Goal: Task Accomplishment & Management: Use online tool/utility

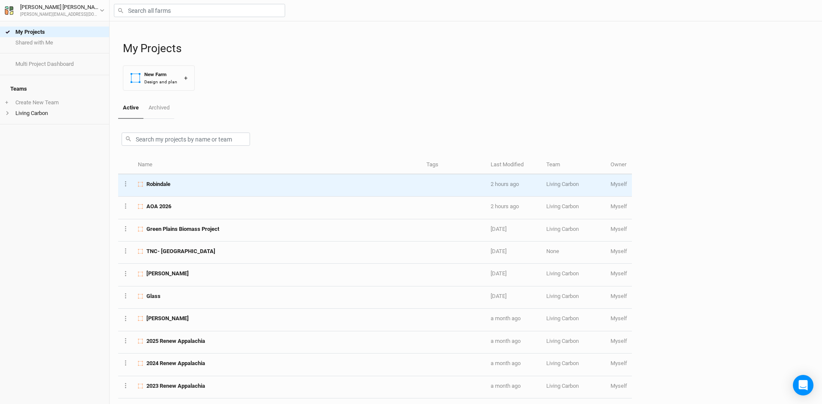
click at [161, 184] on span "Robindale" at bounding box center [158, 185] width 24 height 8
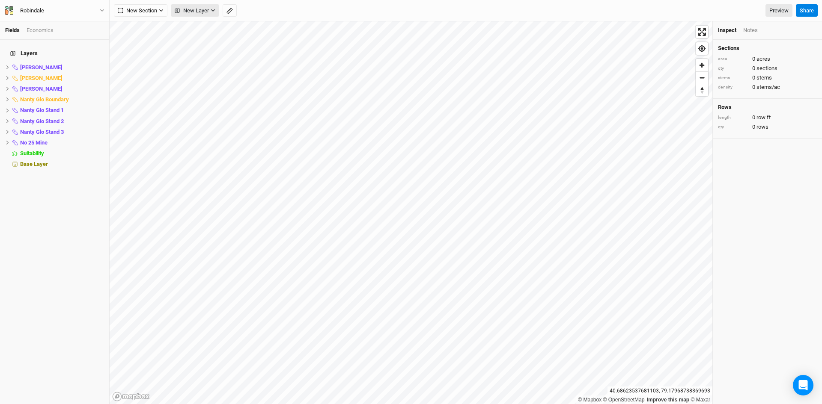
click at [194, 9] on span "New Layer" at bounding box center [192, 10] width 34 height 9
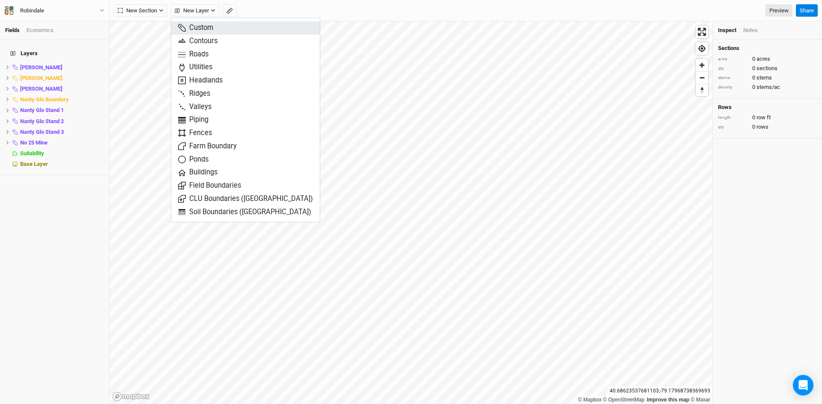
click at [204, 27] on span "Custom" at bounding box center [195, 28] width 35 height 10
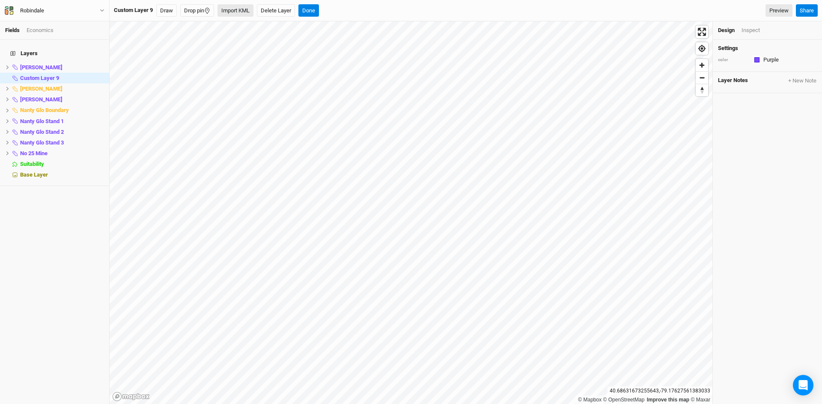
click at [229, 8] on button "Import KML" at bounding box center [235, 10] width 36 height 13
click at [327, 10] on button "Done" at bounding box center [325, 10] width 21 height 13
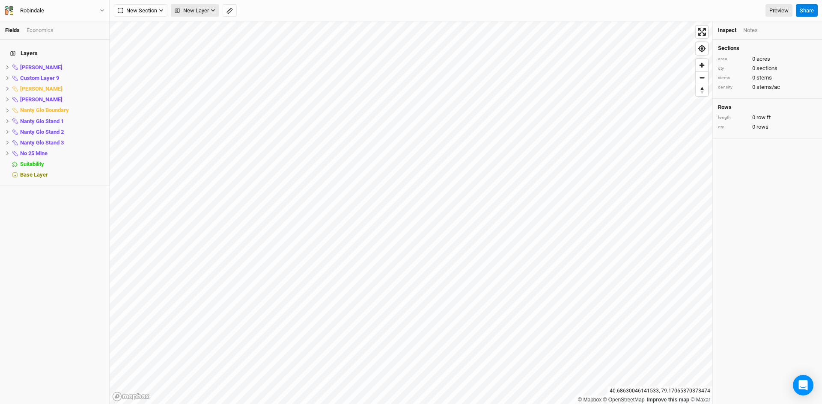
click at [199, 11] on span "New Layer" at bounding box center [192, 10] width 34 height 9
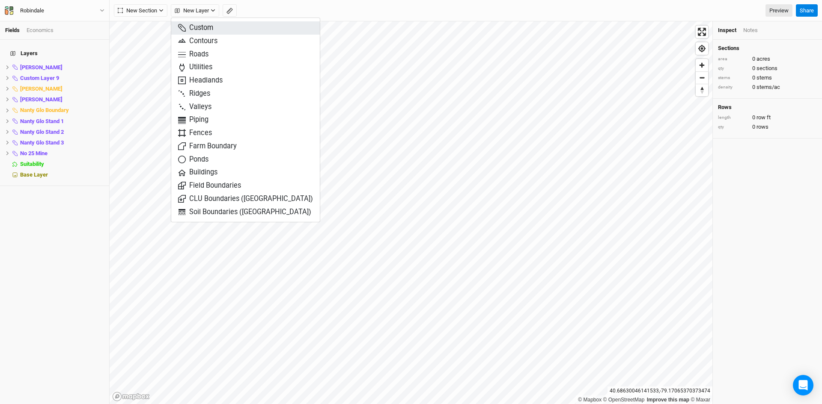
click at [205, 26] on span "Custom" at bounding box center [195, 28] width 35 height 10
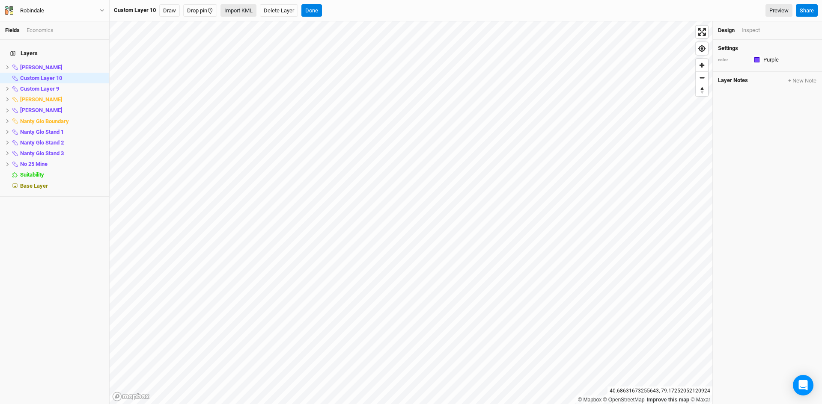
click at [233, 10] on button "Import KML" at bounding box center [238, 10] width 36 height 13
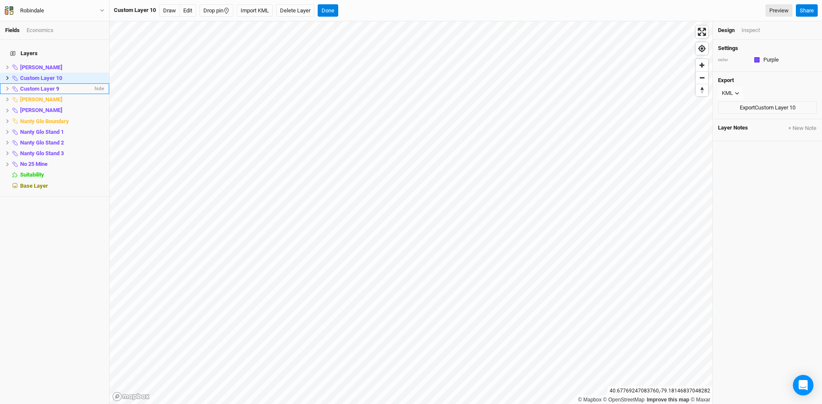
click at [7, 87] on icon at bounding box center [7, 89] width 3 height 4
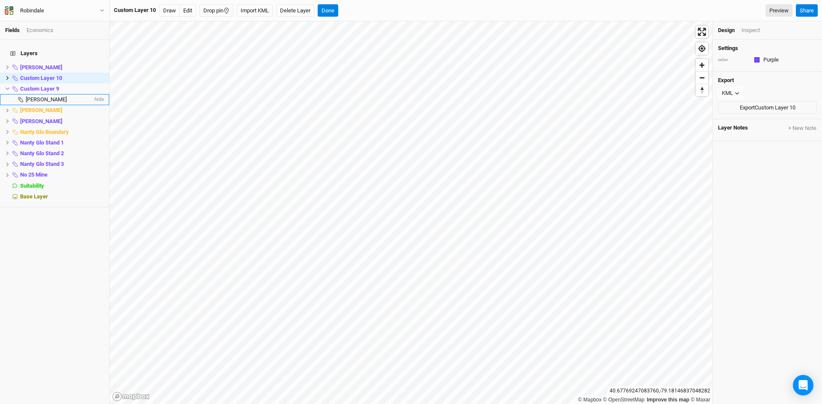
click at [37, 96] on span "[PERSON_NAME]" at bounding box center [46, 99] width 41 height 6
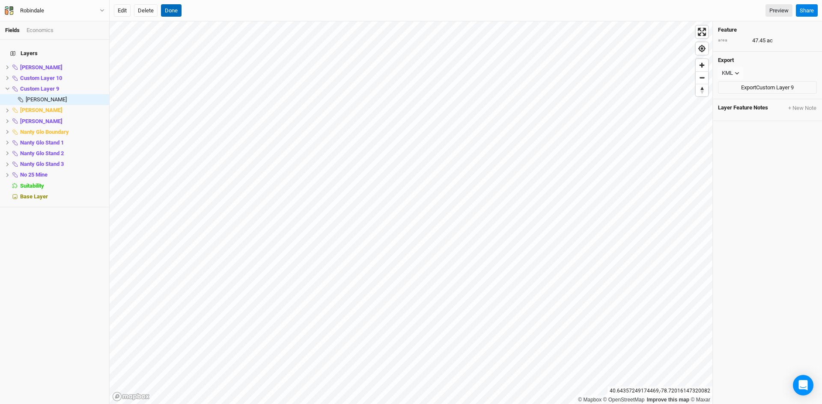
click at [174, 12] on button "Done" at bounding box center [171, 10] width 21 height 13
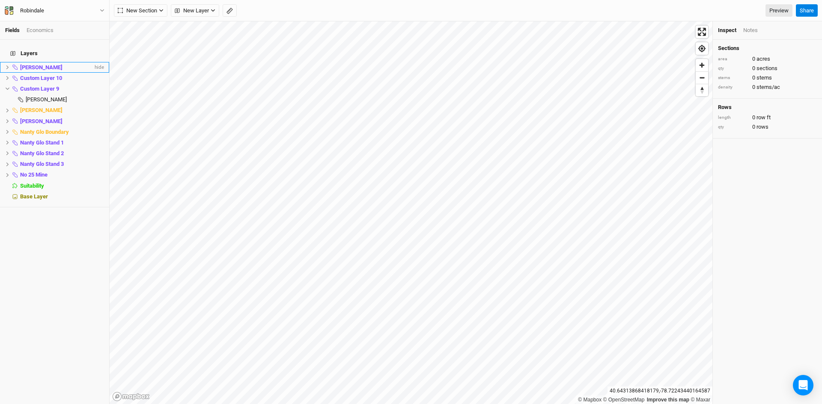
click at [8, 65] on icon at bounding box center [7, 67] width 5 height 5
click at [33, 64] on span "[PERSON_NAME]" at bounding box center [41, 67] width 42 height 6
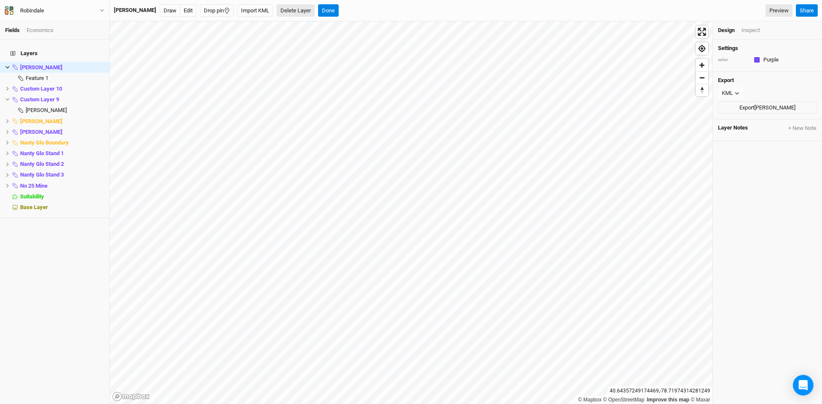
click at [276, 10] on button "Delete Layer" at bounding box center [295, 10] width 38 height 13
click at [301, 6] on button "Confirm" at bounding box center [314, 10] width 27 height 13
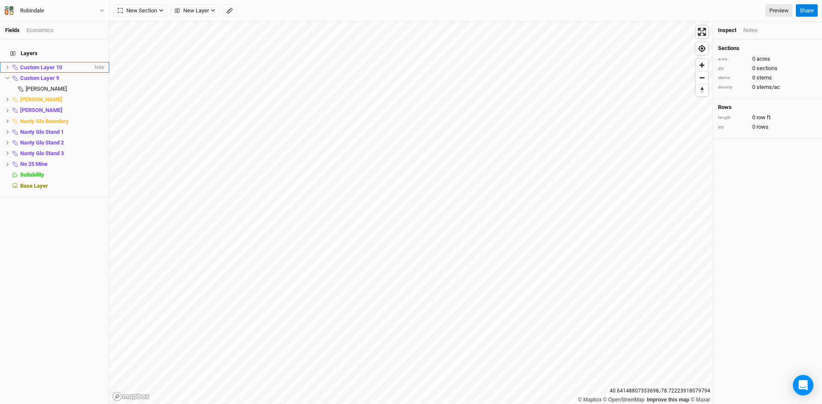
click at [50, 64] on span "Custom Layer 10" at bounding box center [41, 67] width 42 height 6
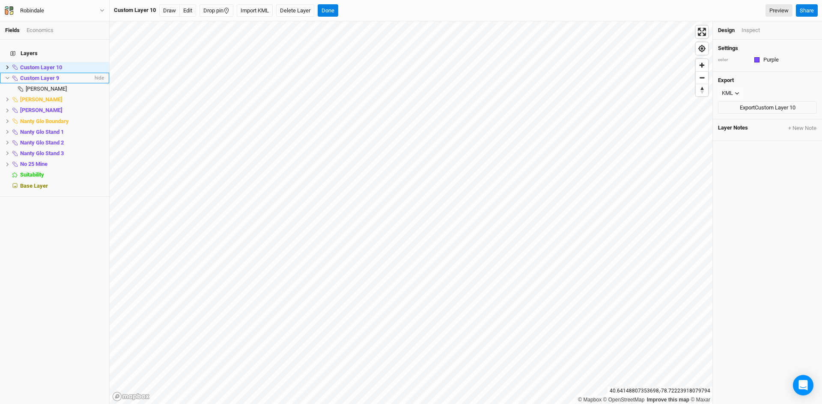
click at [48, 75] on span "Custom Layer 9" at bounding box center [39, 78] width 39 height 6
click at [29, 86] on span "[PERSON_NAME]" at bounding box center [46, 89] width 41 height 6
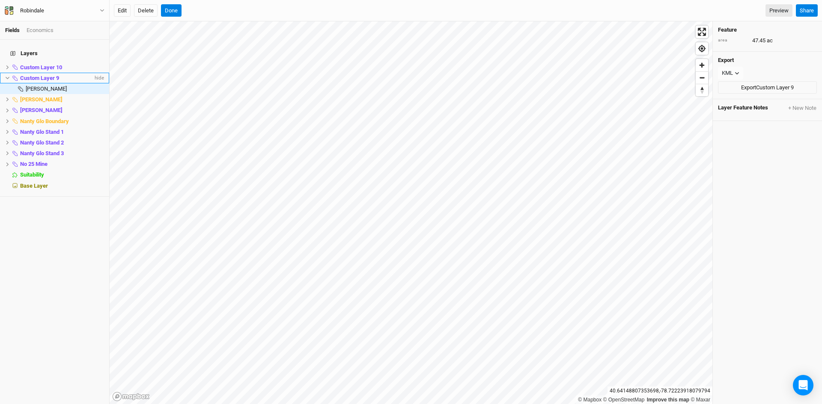
click at [50, 75] on span "Custom Layer 9" at bounding box center [39, 78] width 39 height 6
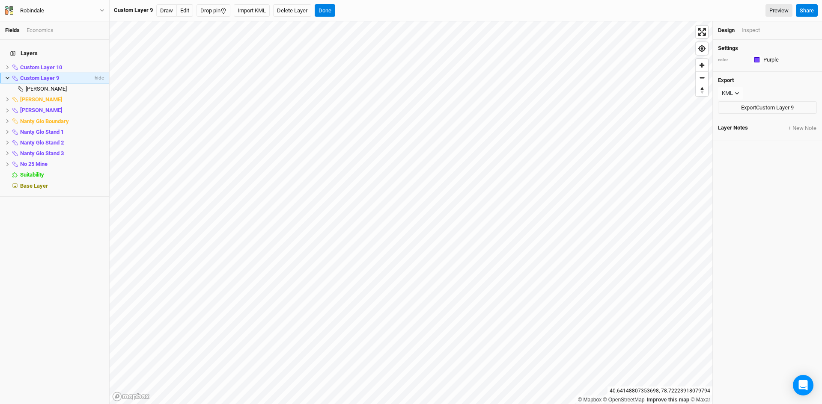
click at [50, 75] on span "Custom Layer 9" at bounding box center [39, 78] width 39 height 6
type input "[PERSON_NAME] Boundary"
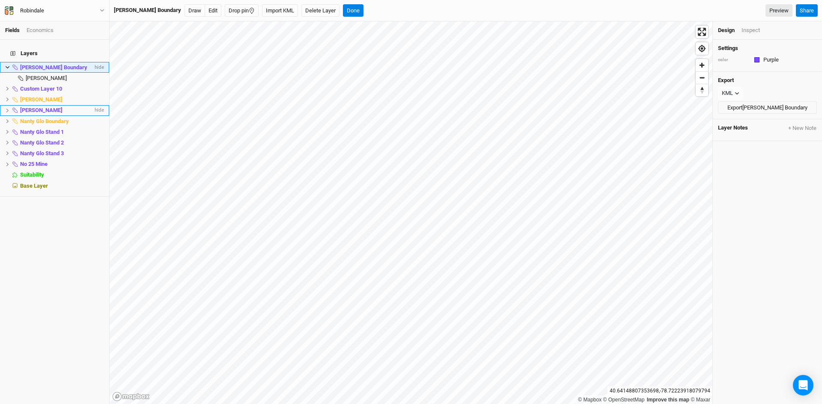
click at [59, 107] on div "[PERSON_NAME]" at bounding box center [56, 110] width 73 height 7
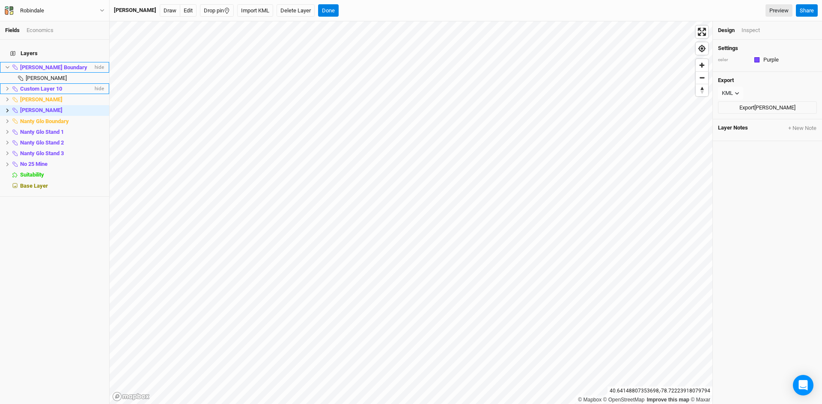
click at [44, 86] on span "Custom Layer 10" at bounding box center [41, 89] width 42 height 6
click at [9, 86] on icon at bounding box center [7, 88] width 5 height 5
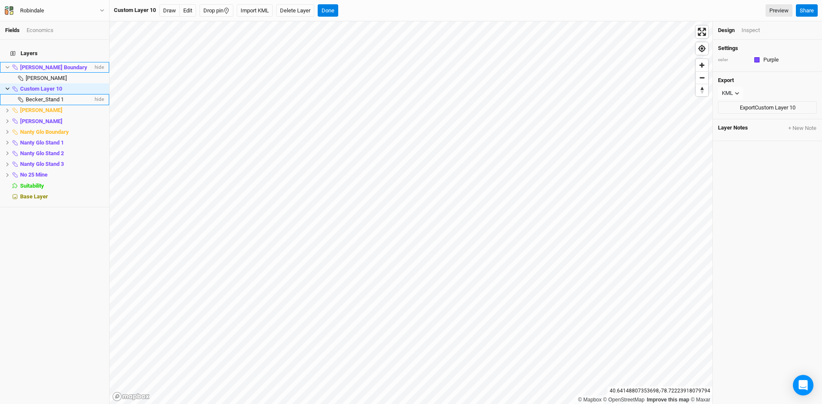
click at [48, 96] on span "Becker_Stand 1" at bounding box center [45, 99] width 38 height 6
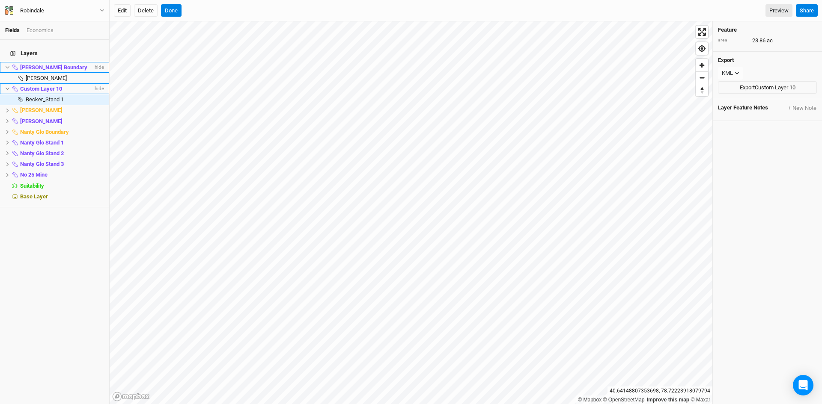
click at [40, 86] on span "Custom Layer 10" at bounding box center [41, 89] width 42 height 6
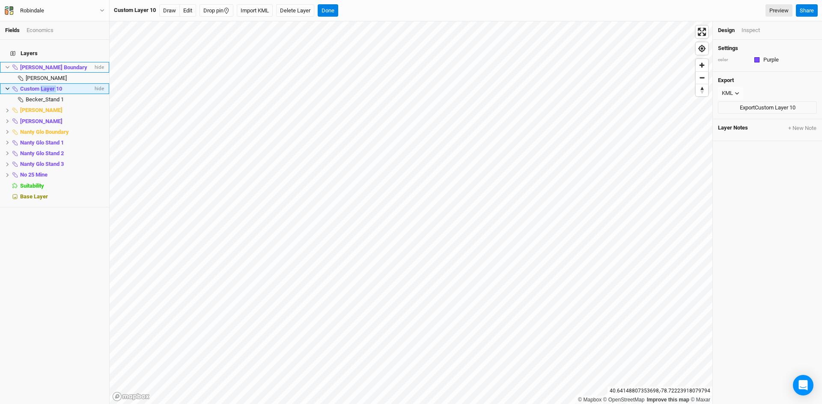
click at [40, 86] on span "Custom Layer 10" at bounding box center [41, 89] width 42 height 6
type input "[PERSON_NAME] Stand 1"
click at [93, 170] on span "hide" at bounding box center [98, 175] width 11 height 11
click at [34, 64] on span "[PERSON_NAME] Boundary" at bounding box center [53, 67] width 67 height 6
click at [755, 60] on div "button" at bounding box center [756, 59] width 5 height 5
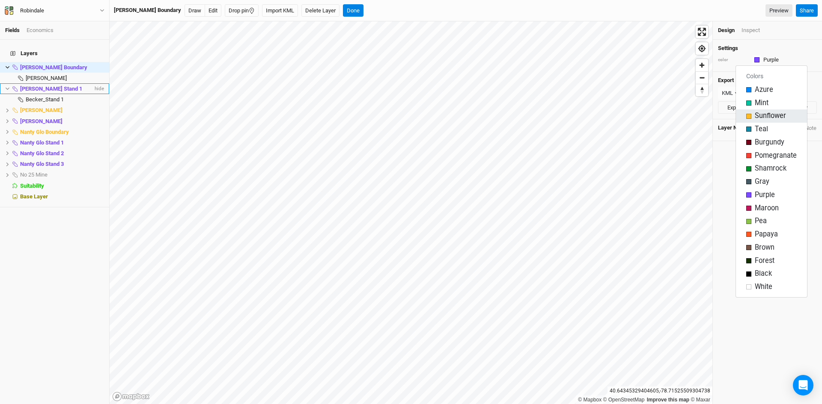
click at [760, 116] on span "Sunflower" at bounding box center [769, 116] width 31 height 10
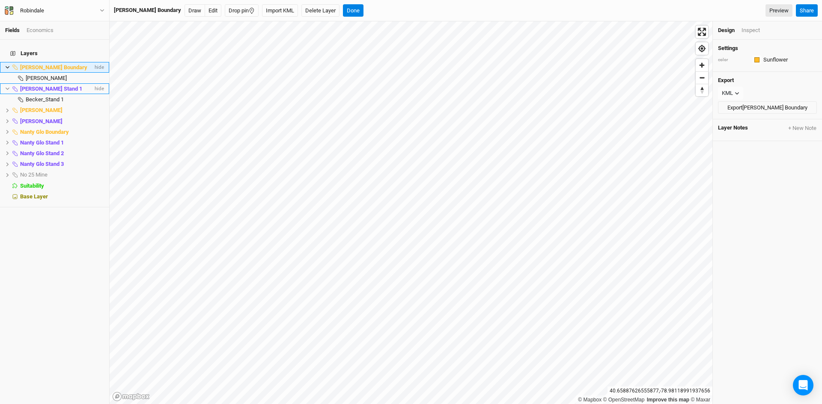
click at [7, 65] on icon at bounding box center [7, 67] width 5 height 5
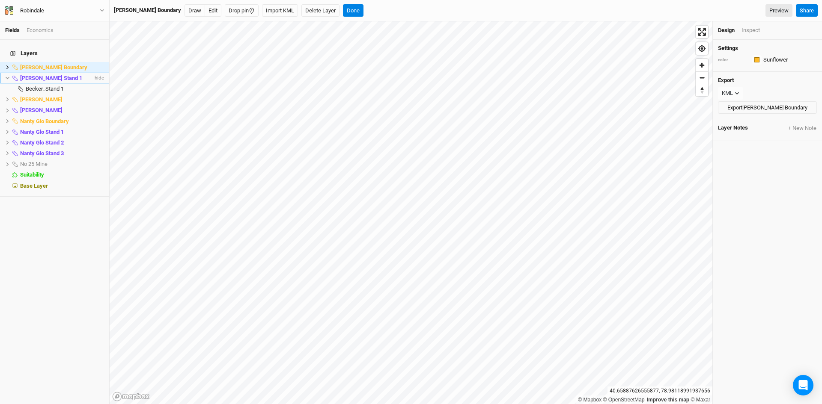
click at [6, 76] on li "[PERSON_NAME] Stand 1 hide" at bounding box center [54, 78] width 109 height 11
click at [6, 73] on li "[PERSON_NAME] Stand 1 hide" at bounding box center [54, 78] width 109 height 11
click at [5, 76] on icon at bounding box center [7, 78] width 5 height 5
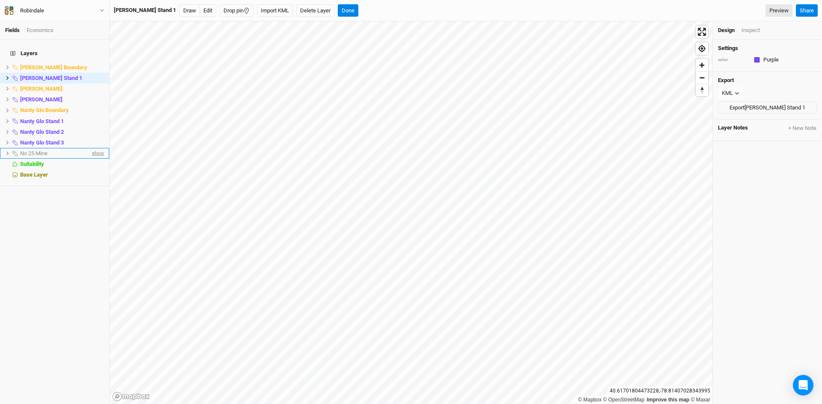
click at [94, 149] on span "show" at bounding box center [97, 153] width 14 height 11
click at [8, 151] on button at bounding box center [7, 153] width 5 height 5
click at [38, 161] on span "no 25 mine" at bounding box center [39, 164] width 27 height 6
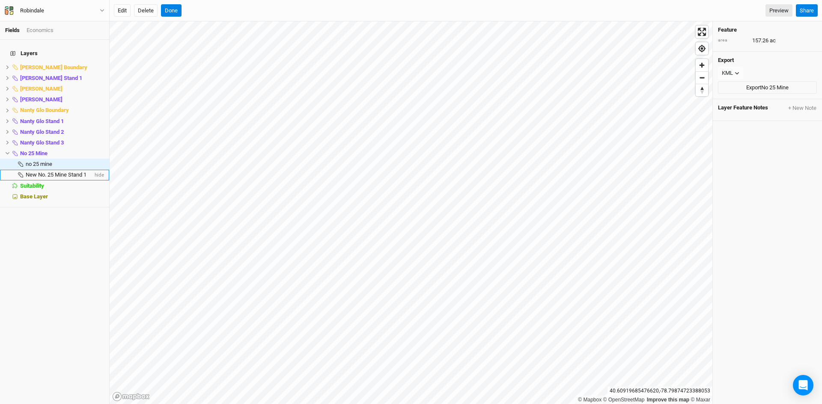
click at [43, 172] on span "New No. 25 Mine Stand 1" at bounding box center [56, 175] width 61 height 6
click at [39, 172] on span "New No. 25 Mine Stand 1" at bounding box center [56, 175] width 61 height 6
click at [119, 12] on button "Edit" at bounding box center [122, 10] width 17 height 13
click at [171, 9] on button "Done" at bounding box center [171, 10] width 21 height 13
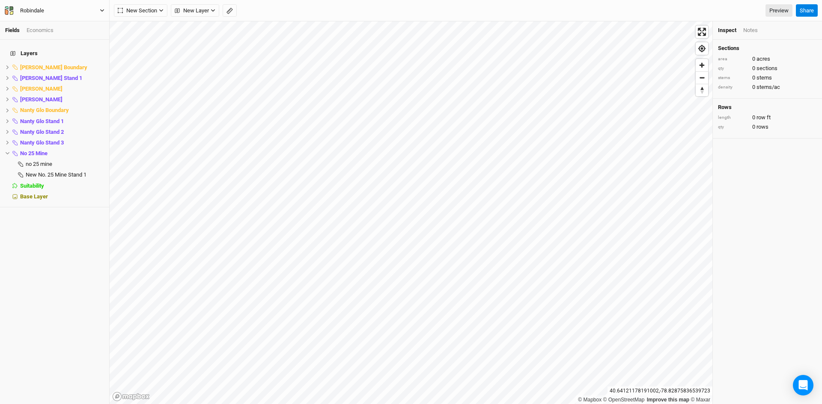
click at [100, 8] on icon "button" at bounding box center [102, 10] width 5 height 5
click at [77, 37] on button "Project Settings" at bounding box center [71, 35] width 68 height 11
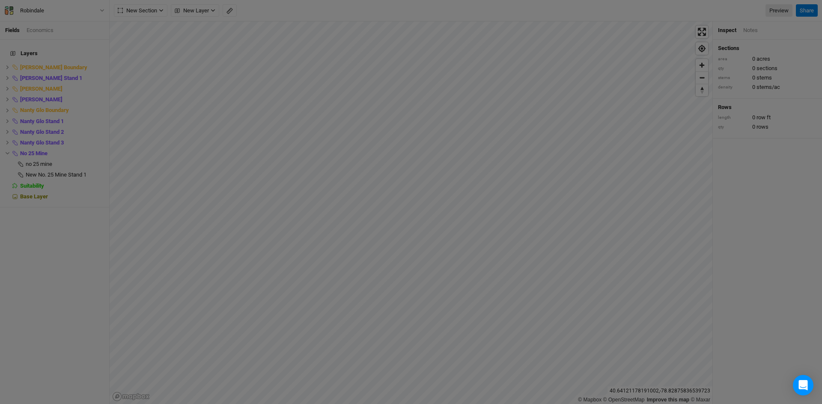
scroll to position [43, 100]
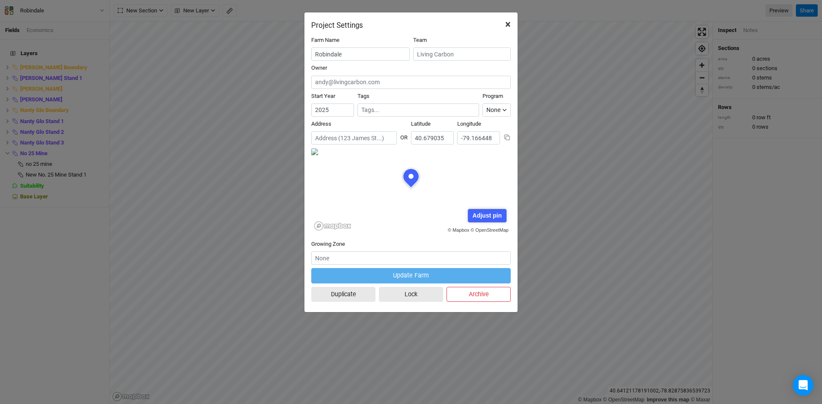
click at [509, 24] on span "×" at bounding box center [508, 24] width 6 height 12
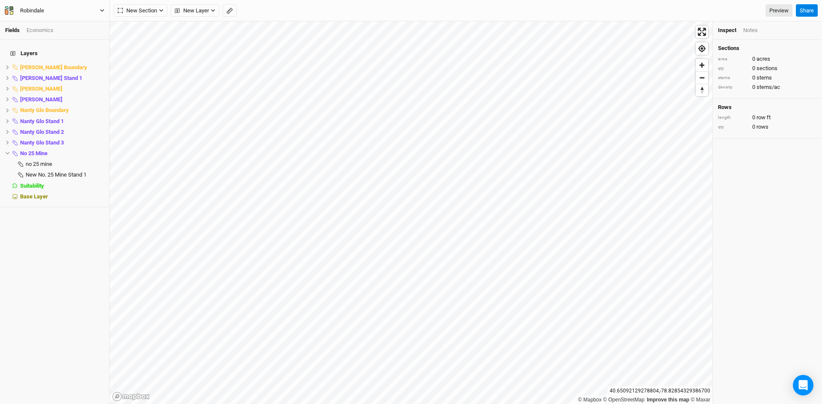
click at [101, 9] on icon "button" at bounding box center [102, 10] width 5 height 5
click at [55, 22] on button "Back" at bounding box center [71, 23] width 68 height 11
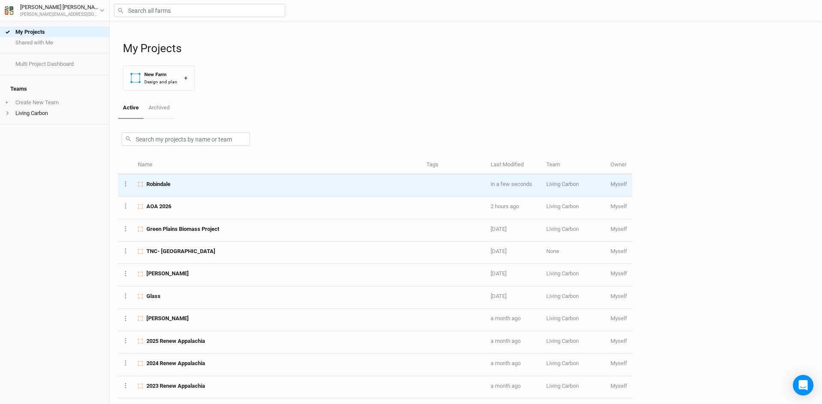
click at [162, 187] on span "Robindale" at bounding box center [158, 185] width 24 height 8
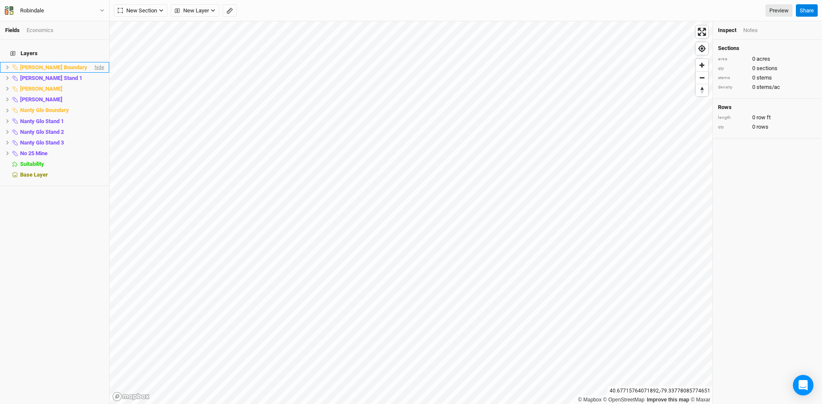
click at [93, 63] on span "hide" at bounding box center [98, 67] width 11 height 11
click at [93, 83] on span "hide" at bounding box center [98, 88] width 11 height 11
click at [93, 105] on span "hide" at bounding box center [98, 110] width 11 height 11
click at [750, 33] on div "Notes" at bounding box center [750, 31] width 15 height 8
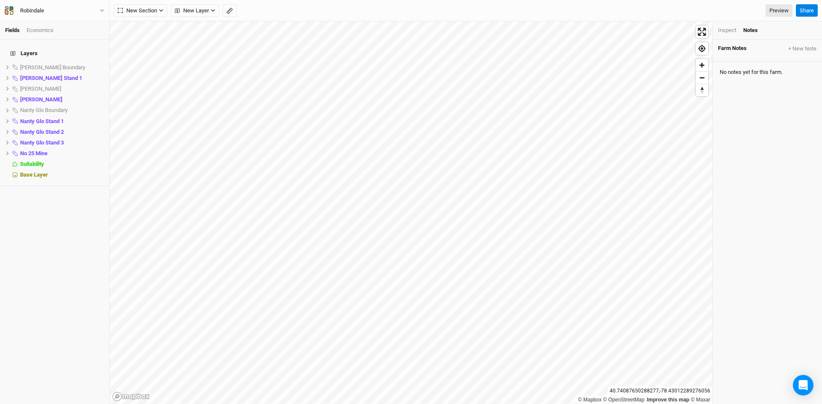
click at [728, 30] on div "Inspect" at bounding box center [727, 31] width 18 height 8
click at [34, 172] on span "Base Layer" at bounding box center [34, 175] width 28 height 6
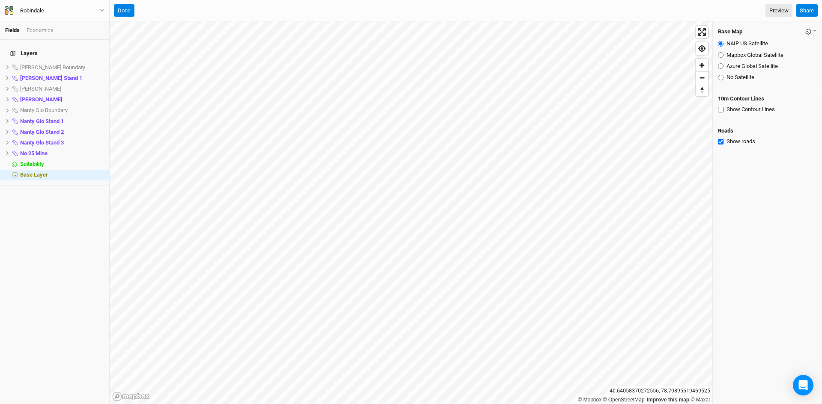
click at [720, 65] on input "Azure Global Satellite" at bounding box center [721, 66] width 6 height 6
radio input "true"
click at [39, 172] on span "Base Layer" at bounding box center [34, 175] width 28 height 6
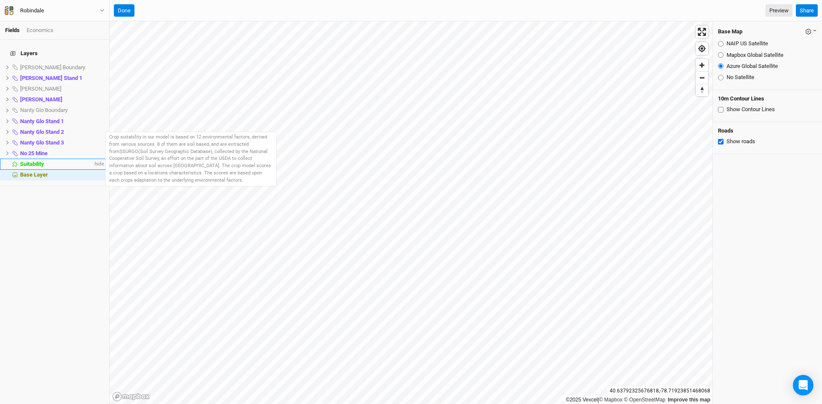
click at [37, 161] on span "Suitability" at bounding box center [32, 164] width 24 height 6
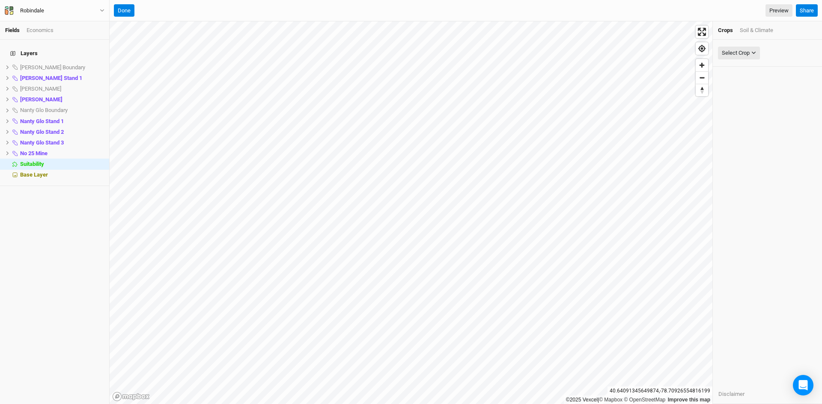
click at [747, 29] on div "Soil & Climate" at bounding box center [755, 31] width 33 height 8
click at [739, 54] on div "Select Attribute" at bounding box center [739, 53] width 37 height 9
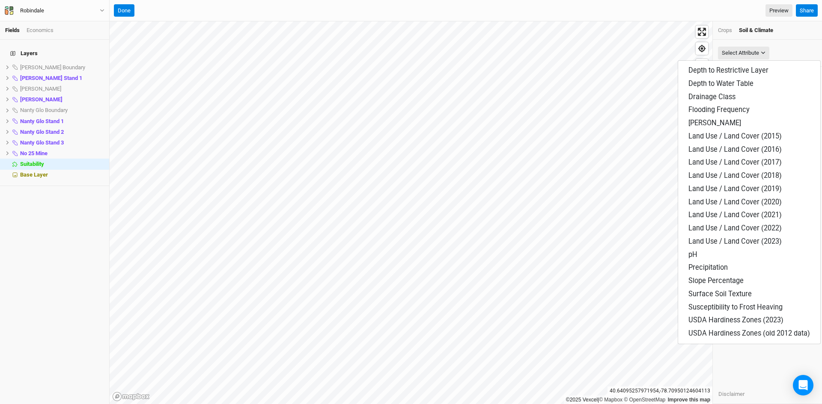
click at [790, 27] on ul "Crops Soil & Climate" at bounding box center [767, 31] width 99 height 8
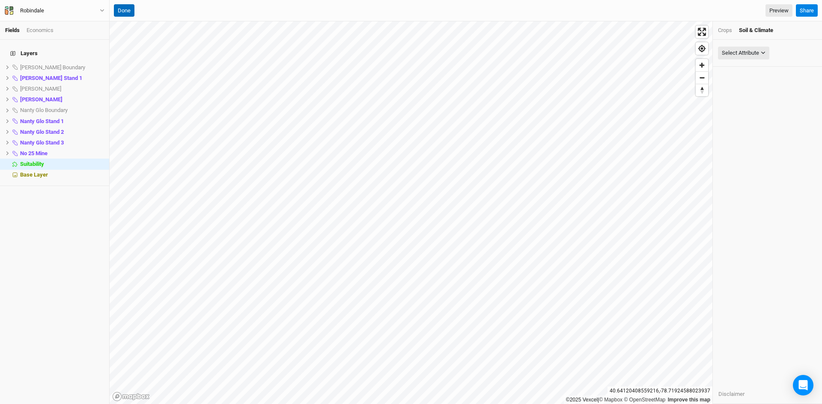
click at [122, 9] on button "Done" at bounding box center [124, 10] width 21 height 13
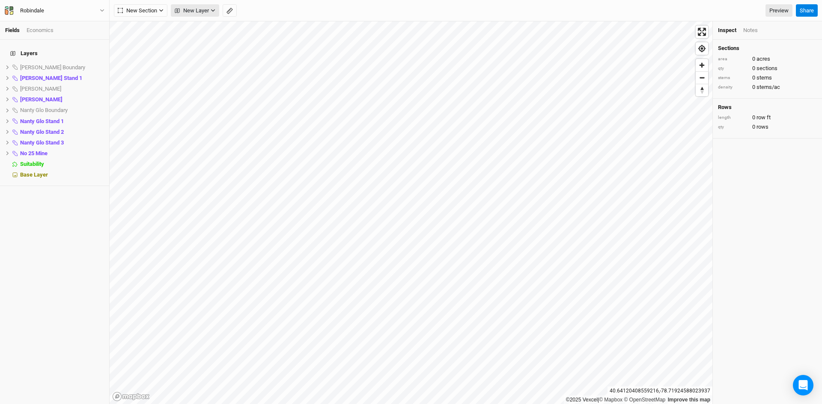
click at [199, 7] on span "New Layer" at bounding box center [192, 10] width 34 height 9
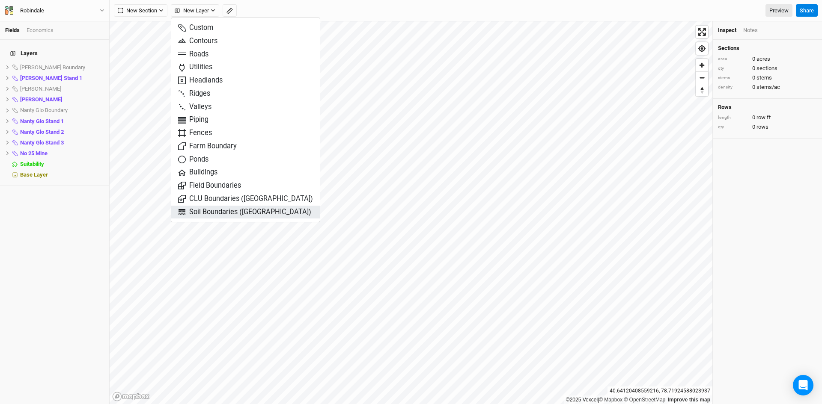
click at [214, 212] on span "Soil Boundaries ([GEOGRAPHIC_DATA])" at bounding box center [244, 213] width 133 height 10
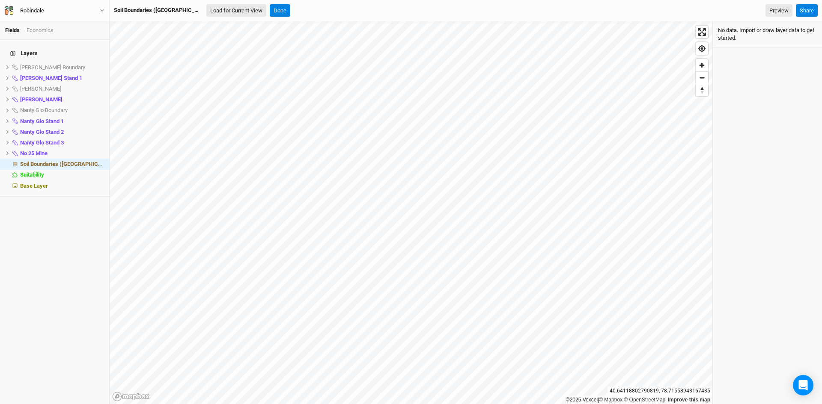
click at [206, 10] on button "Load for Current View" at bounding box center [236, 10] width 60 height 13
click at [240, 11] on button "Done" at bounding box center [250, 10] width 21 height 13
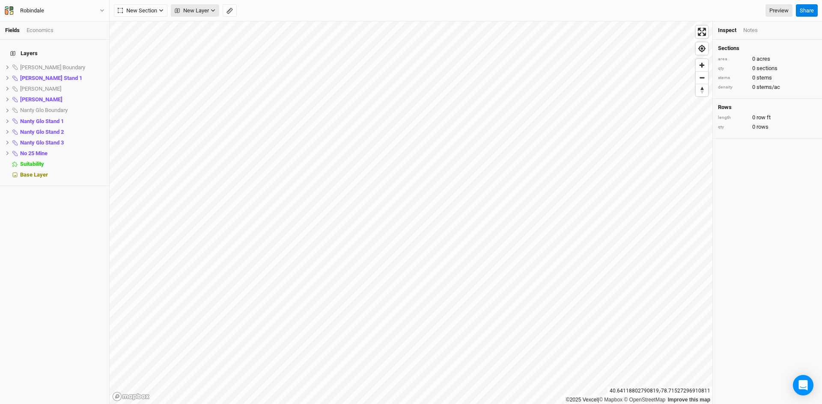
click at [195, 7] on span "New Layer" at bounding box center [192, 10] width 34 height 9
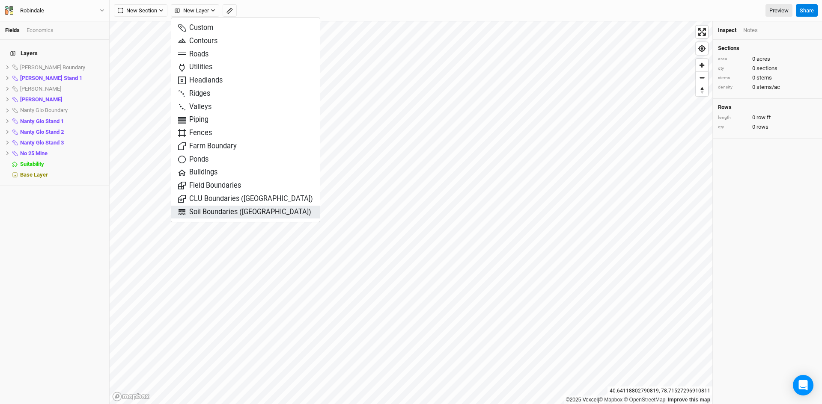
click at [225, 211] on span "Soil Boundaries ([GEOGRAPHIC_DATA])" at bounding box center [244, 213] width 133 height 10
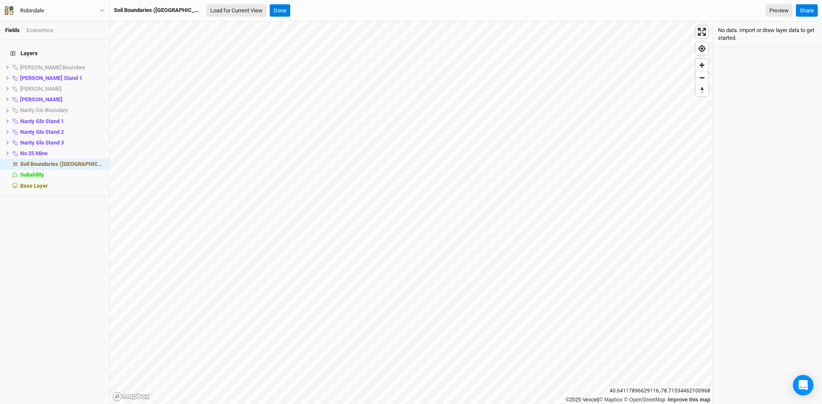
click at [216, 10] on button "Load for Current View" at bounding box center [236, 10] width 60 height 13
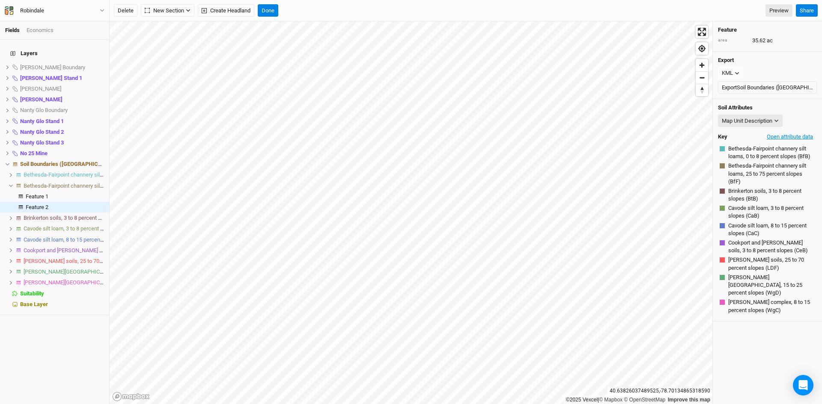
click at [778, 138] on button "Open attribute data" at bounding box center [790, 137] width 54 height 13
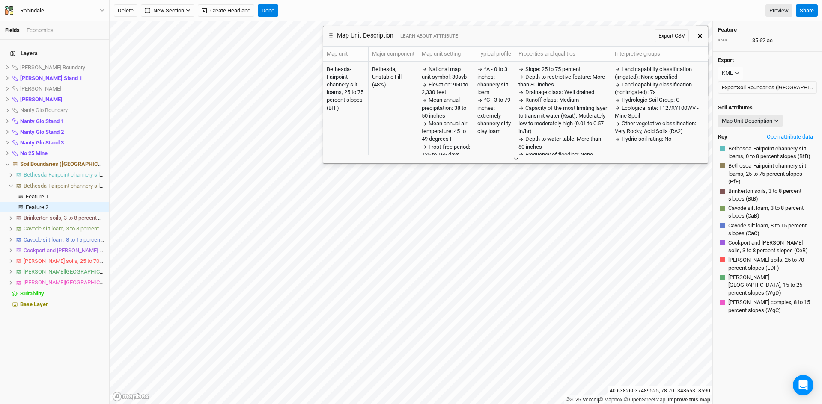
click at [513, 157] on button "button" at bounding box center [515, 158] width 14 height 9
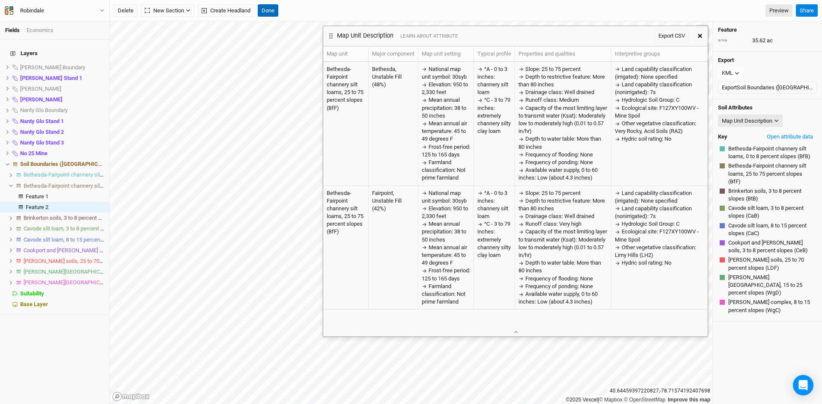
click at [270, 10] on button "Done" at bounding box center [268, 10] width 21 height 13
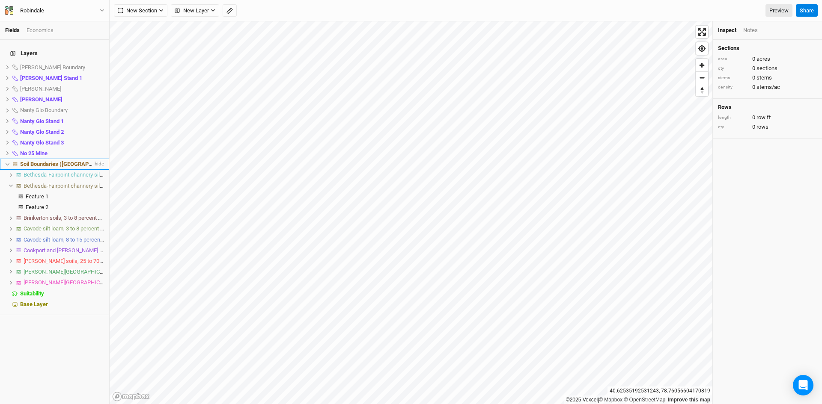
click at [6, 162] on icon at bounding box center [7, 164] width 5 height 5
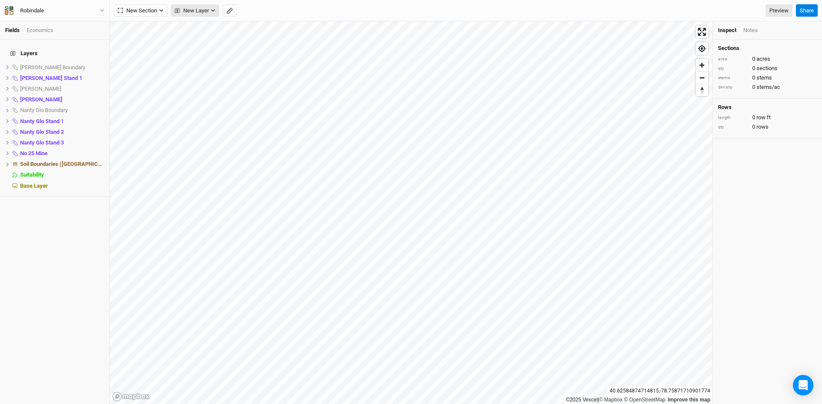
click at [208, 8] on span "New Layer" at bounding box center [192, 10] width 34 height 9
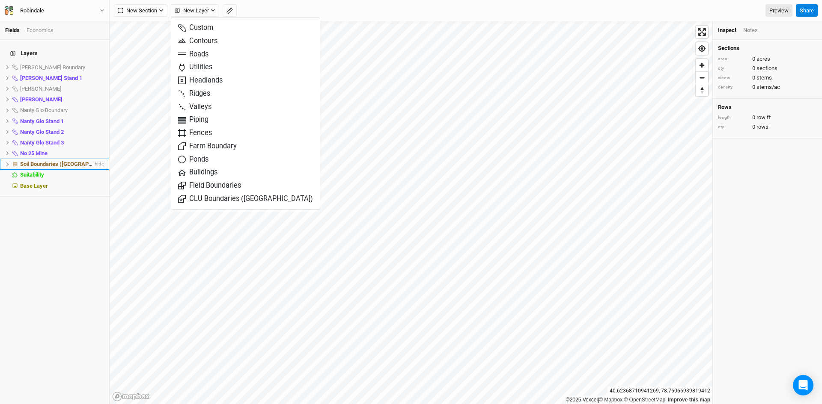
click at [61, 161] on span "Soil Boundaries ([GEOGRAPHIC_DATA])" at bounding box center [69, 164] width 98 height 6
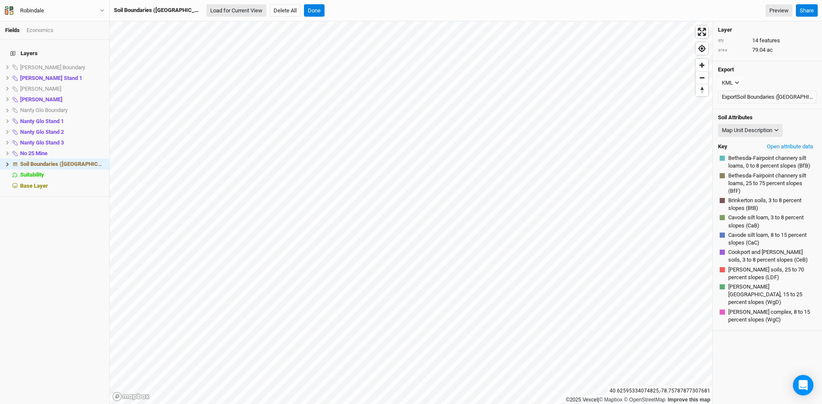
click at [206, 12] on button "Load for Current View" at bounding box center [236, 10] width 60 height 13
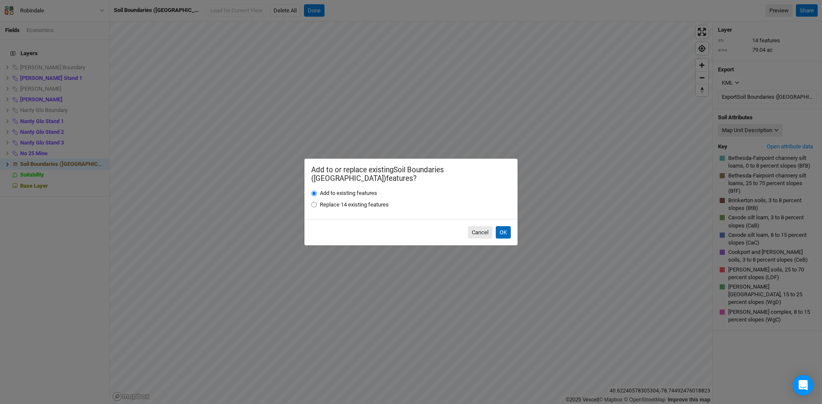
click at [505, 226] on button "OK" at bounding box center [503, 232] width 15 height 13
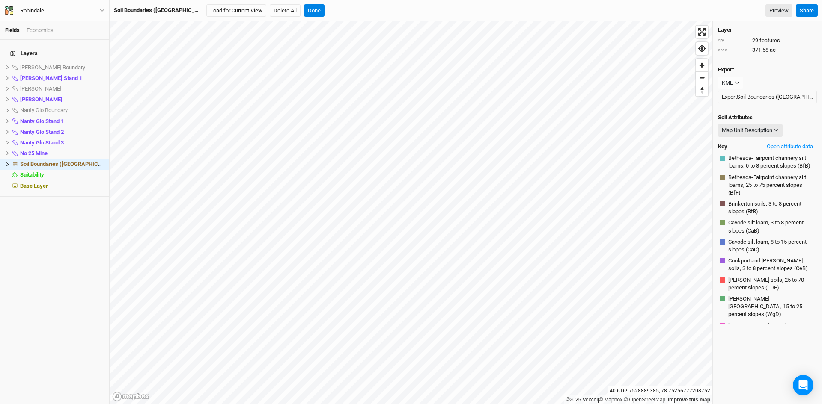
scroll to position [183, 0]
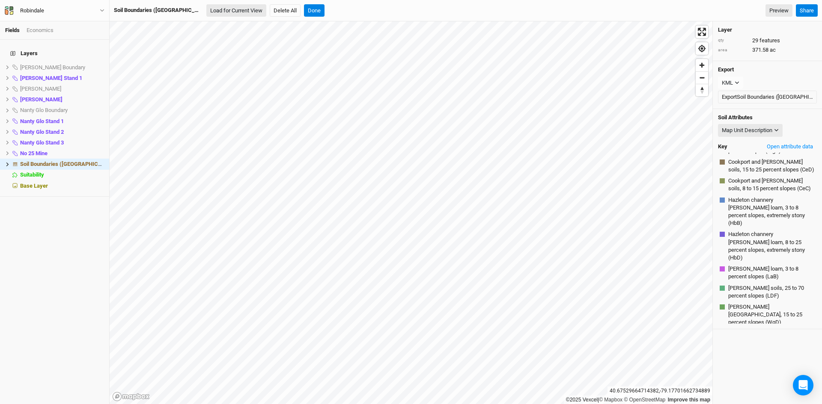
click at [206, 9] on button "Load for Current View" at bounding box center [236, 10] width 60 height 13
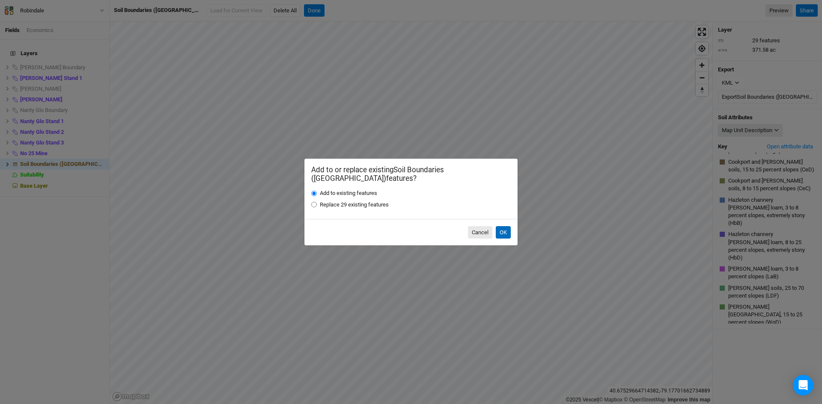
click at [498, 226] on button "OK" at bounding box center [503, 232] width 15 height 13
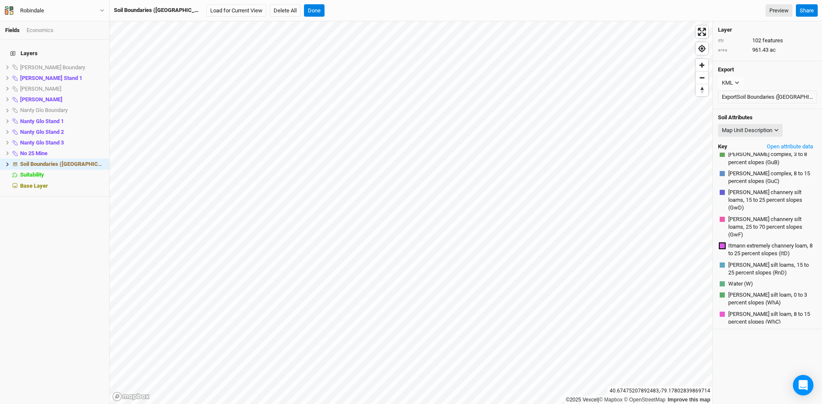
scroll to position [552, 0]
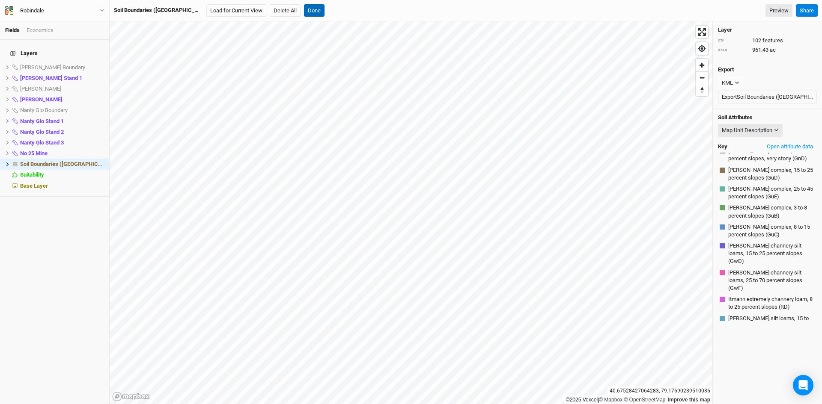
click at [304, 10] on button "Done" at bounding box center [314, 10] width 21 height 13
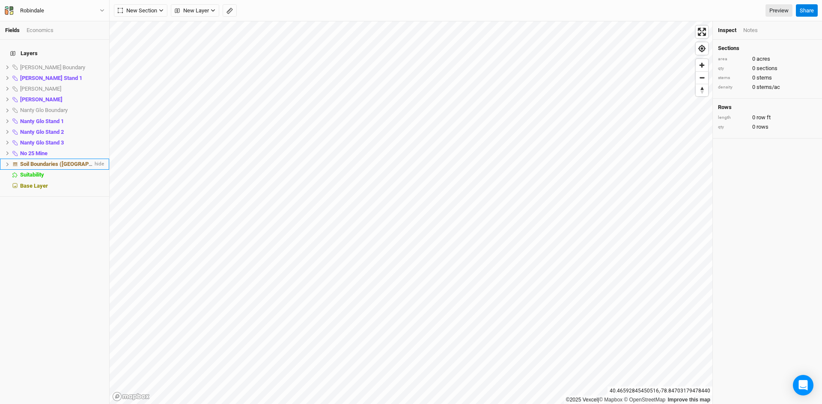
click at [51, 161] on span "Soil Boundaries ([GEOGRAPHIC_DATA])" at bounding box center [69, 164] width 98 height 6
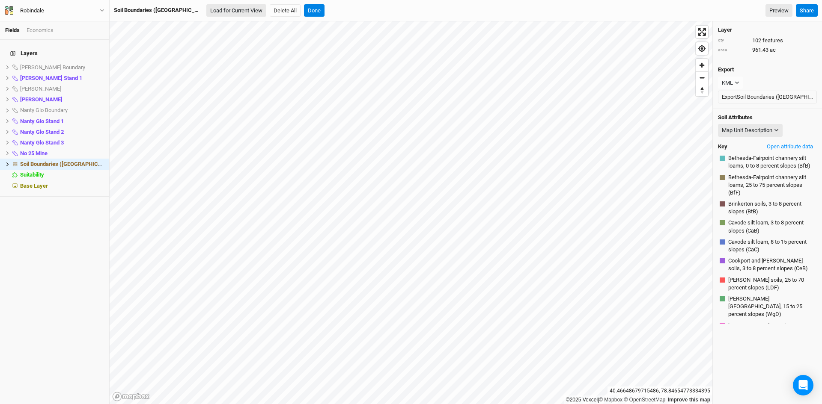
click at [206, 8] on button "Load for Current View" at bounding box center [236, 10] width 60 height 13
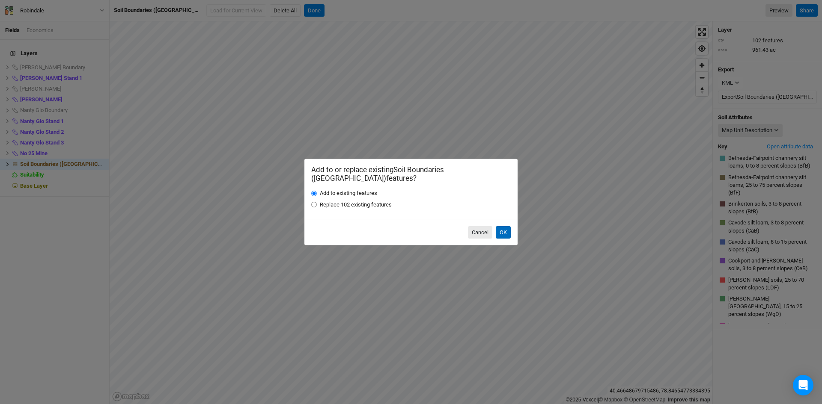
click at [505, 226] on button "OK" at bounding box center [503, 232] width 15 height 13
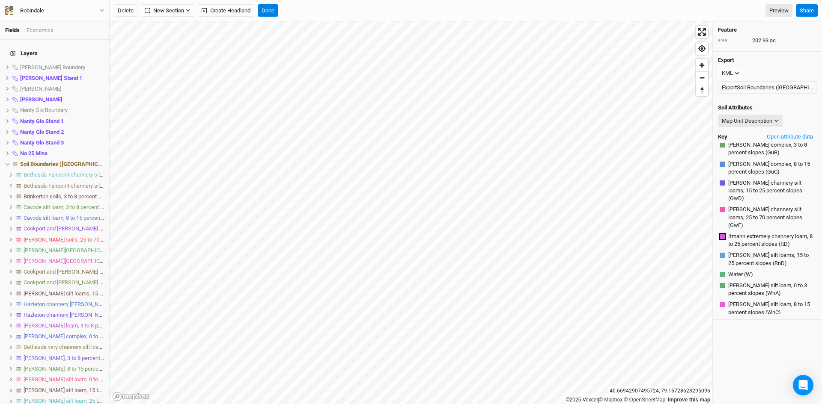
scroll to position [510, 0]
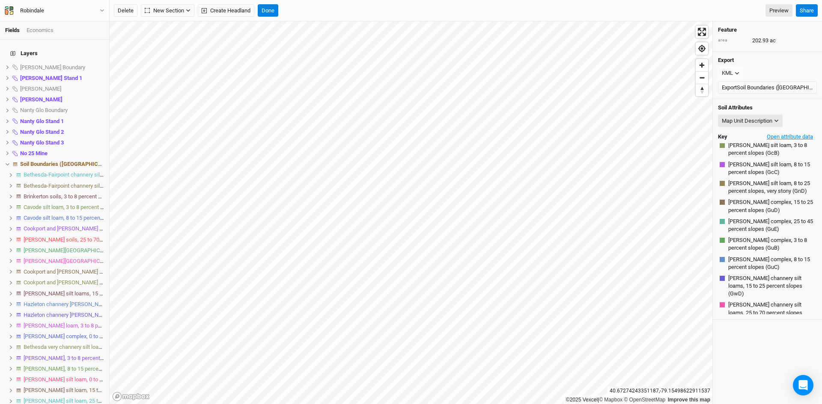
click at [781, 137] on button "Open attribute data" at bounding box center [790, 137] width 54 height 13
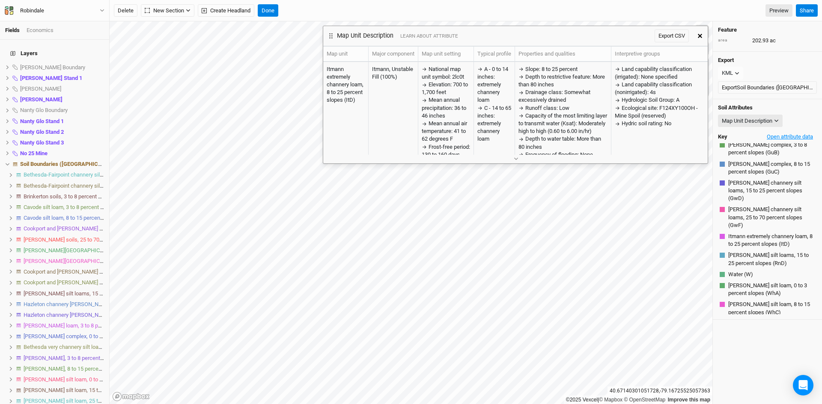
scroll to position [426, 0]
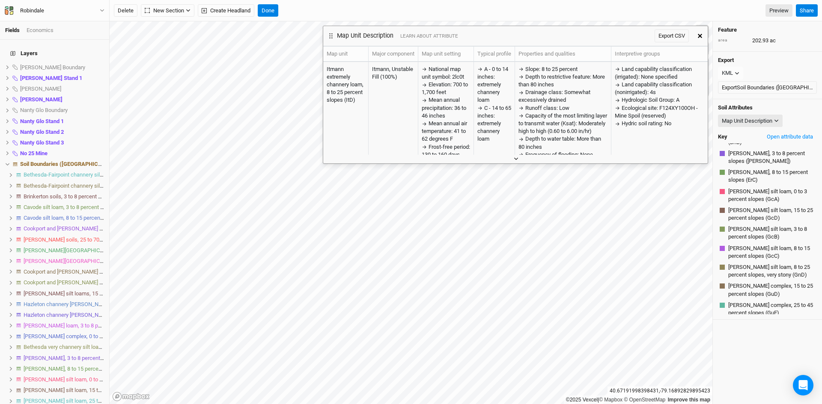
click at [517, 162] on button "button" at bounding box center [515, 158] width 14 height 9
click at [268, 11] on button "Done" at bounding box center [268, 10] width 21 height 13
